Goal: Transaction & Acquisition: Purchase product/service

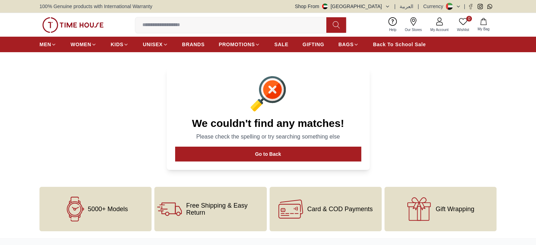
click at [248, 26] on input at bounding box center [233, 25] width 197 height 14
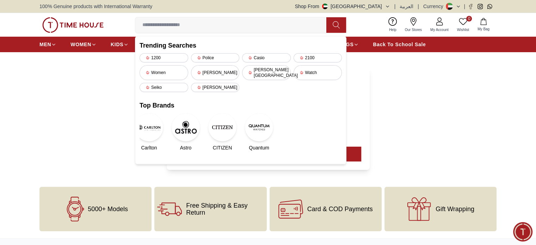
paste input "**********"
type input "**********"
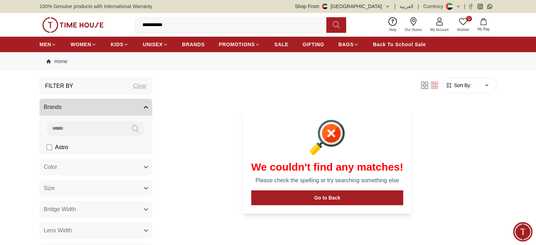
click at [201, 24] on input "**********" at bounding box center [233, 25] width 197 height 14
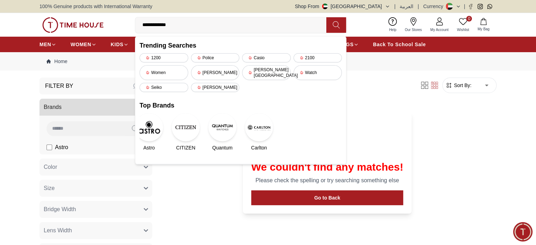
type input "**********"
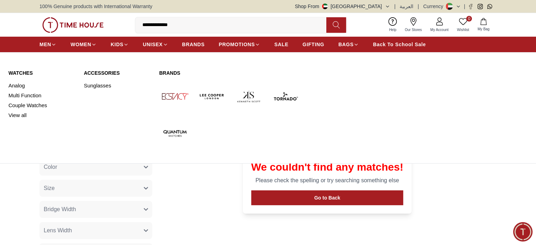
click at [206, 95] on img at bounding box center [211, 96] width 31 height 31
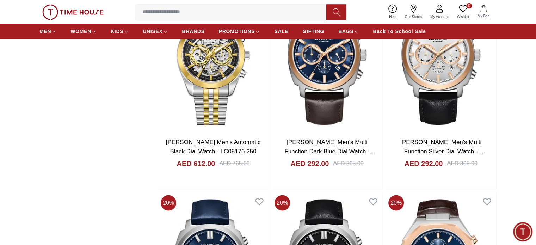
scroll to position [1212, 0]
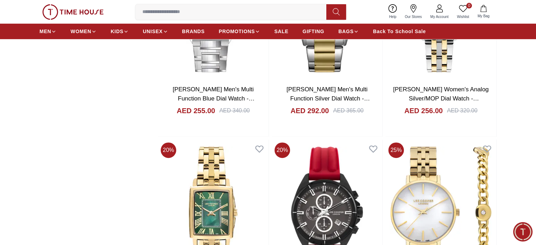
scroll to position [2892, 0]
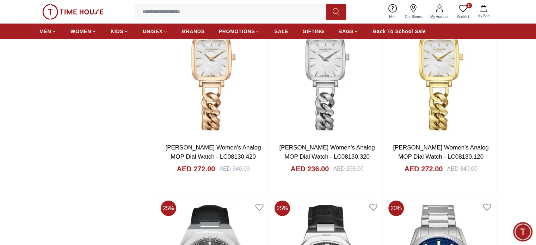
scroll to position [4706, 0]
click at [69, 14] on img at bounding box center [72, 12] width 61 height 16
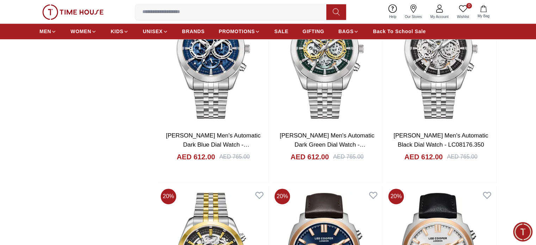
scroll to position [6712, 0]
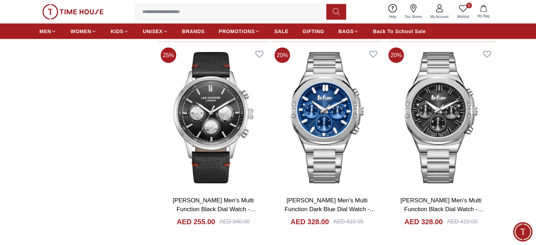
click at [69, 11] on img at bounding box center [72, 12] width 61 height 16
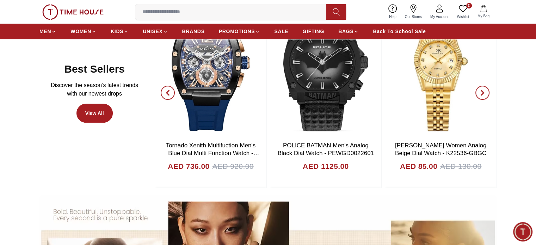
scroll to position [420, 0]
click at [283, 31] on span "SALE" at bounding box center [281, 31] width 14 height 7
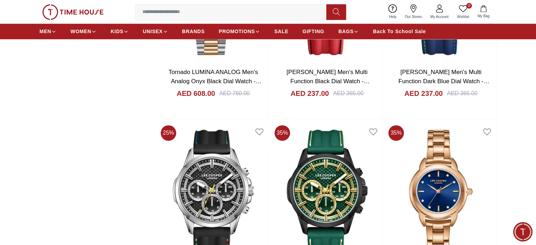
scroll to position [971, 0]
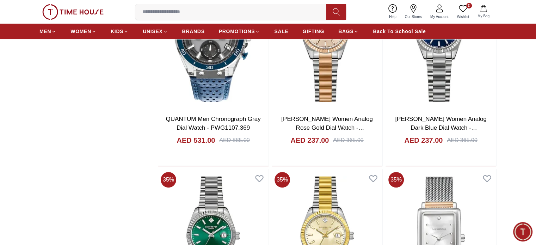
scroll to position [2775, 0]
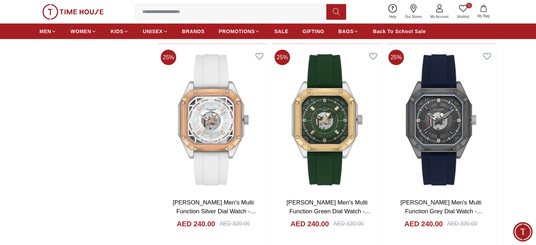
scroll to position [4495, 0]
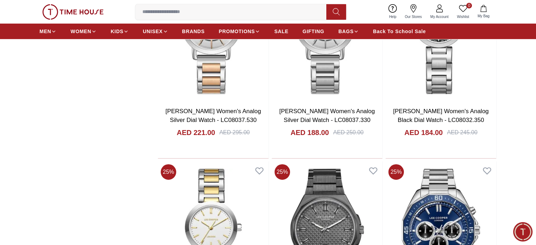
scroll to position [5045, 0]
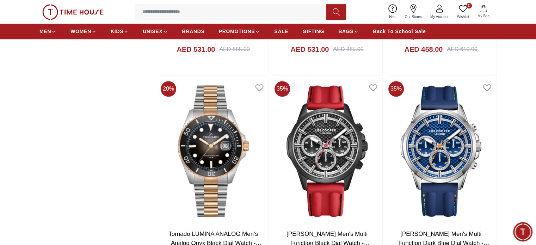
scroll to position [809, 0]
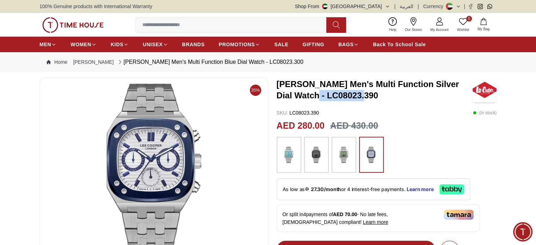
drag, startPoint x: 309, startPoint y: 96, endPoint x: 361, endPoint y: 97, distance: 52.2
click at [361, 97] on h3 "[PERSON_NAME] Men's Multi Function Silver Dial Watch - LC08023.390" at bounding box center [375, 90] width 196 height 23
copy h3 "LC08023.390"
click at [386, 4] on button "Shop From [GEOGRAPHIC_DATA]" at bounding box center [342, 6] width 95 height 7
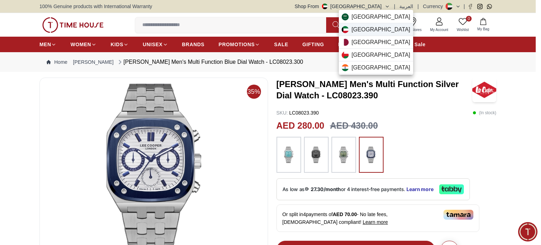
click at [367, 26] on span "[GEOGRAPHIC_DATA]" at bounding box center [381, 29] width 59 height 8
